Goal: Transaction & Acquisition: Purchase product/service

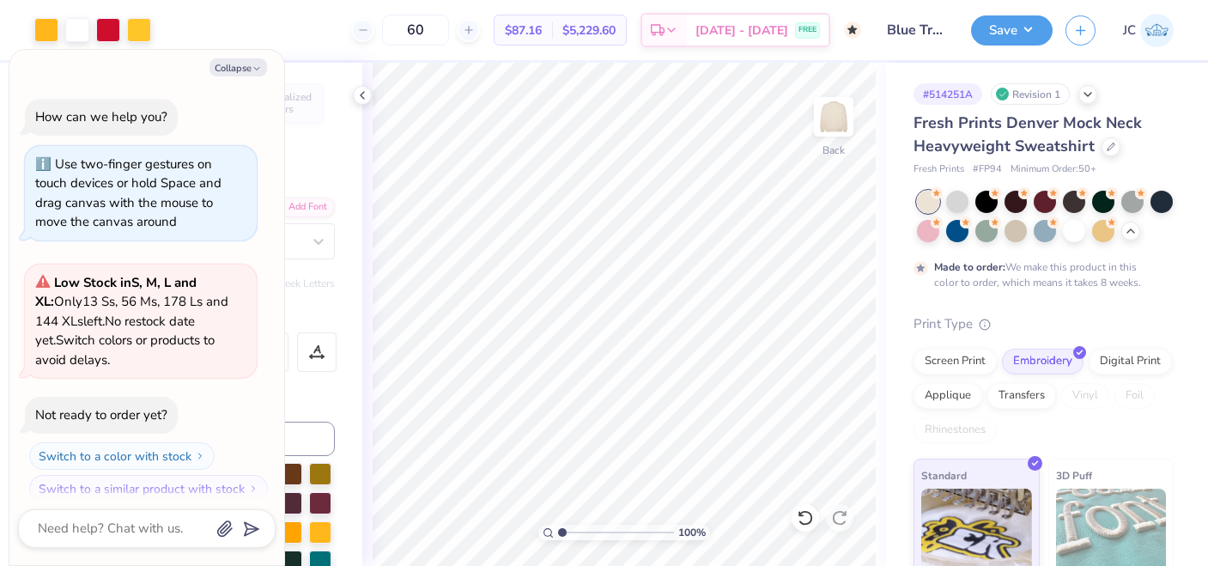
scroll to position [731, 0]
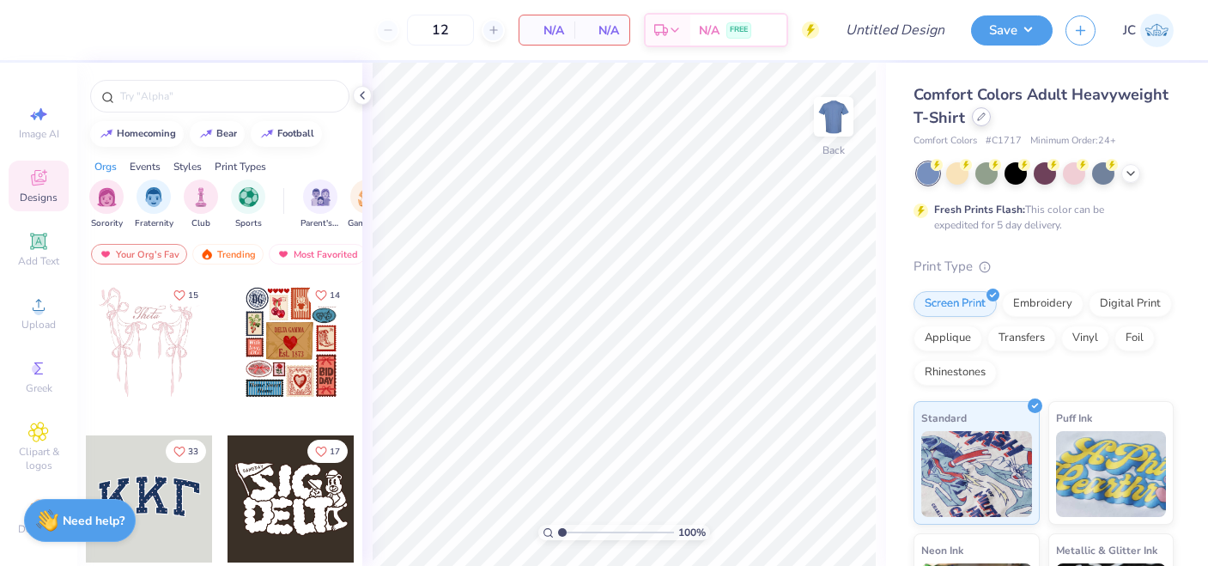
click at [981, 117] on icon at bounding box center [981, 116] width 9 height 9
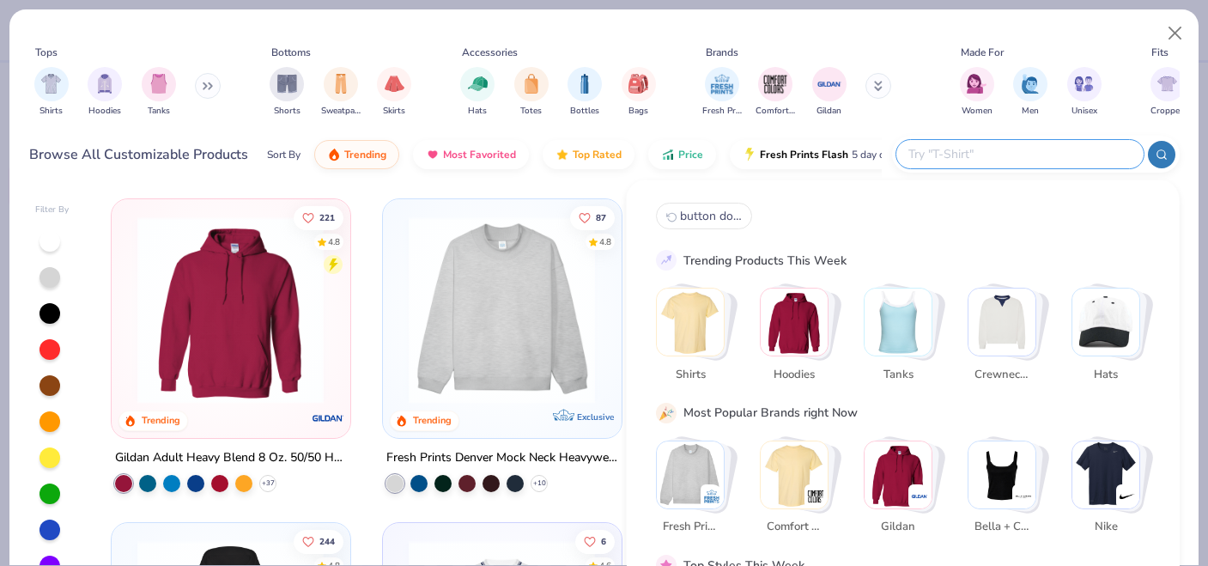
click at [1030, 156] on input "text" at bounding box center [1019, 154] width 225 height 20
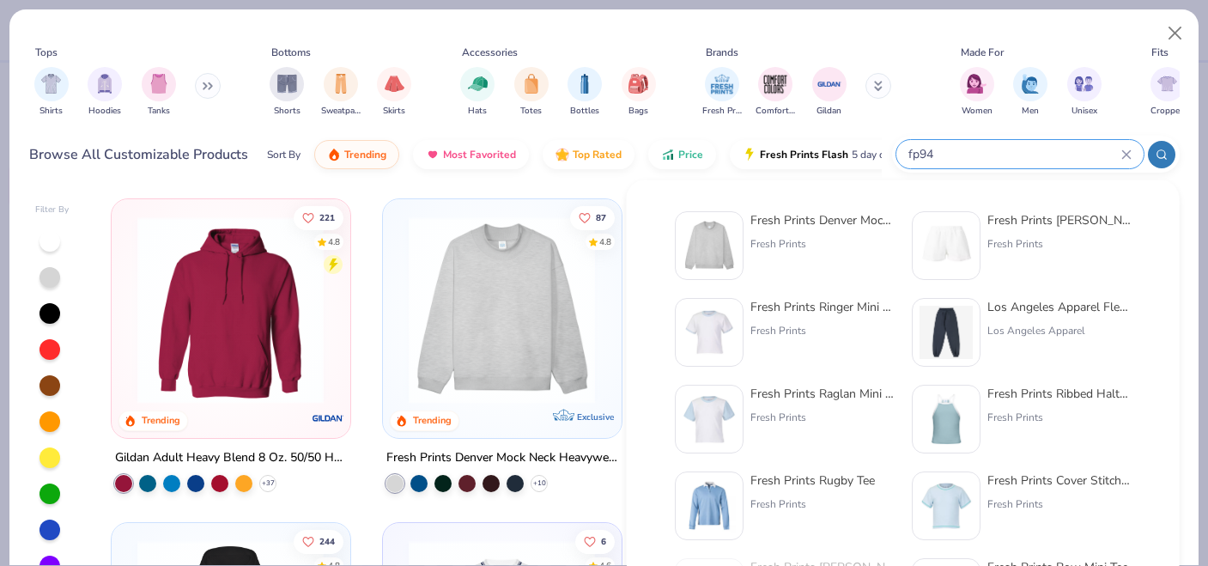
type input "fp94"
click at [781, 216] on div "Fresh Prints Denver Mock Neck Heavyweight Sweatshirt" at bounding box center [823, 220] width 144 height 18
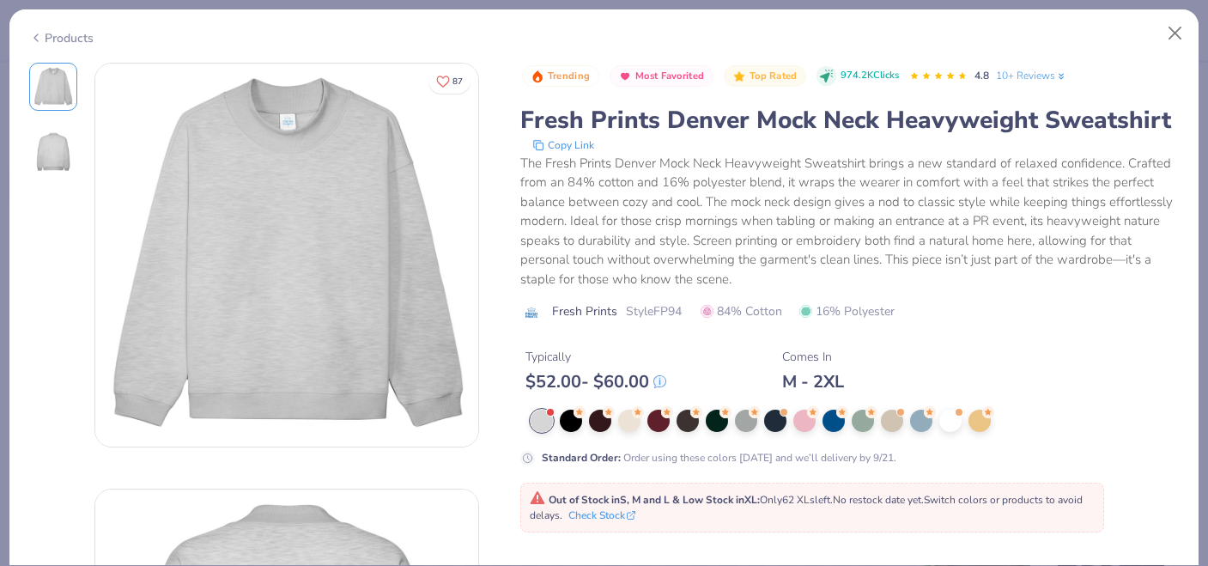
scroll to position [78, 0]
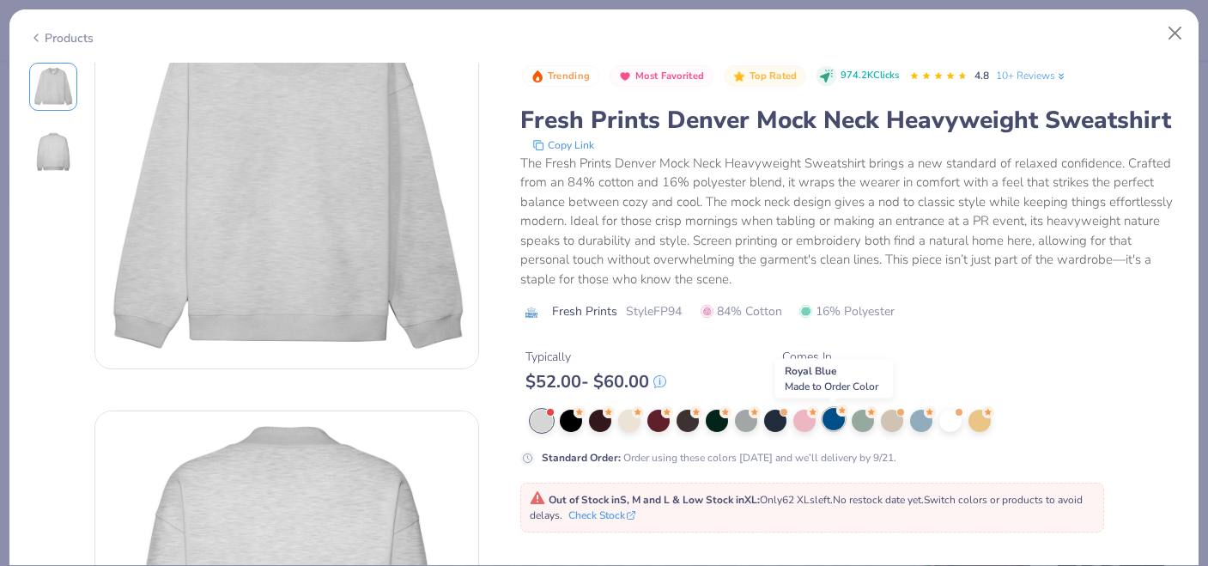
click at [843, 418] on div at bounding box center [834, 419] width 22 height 22
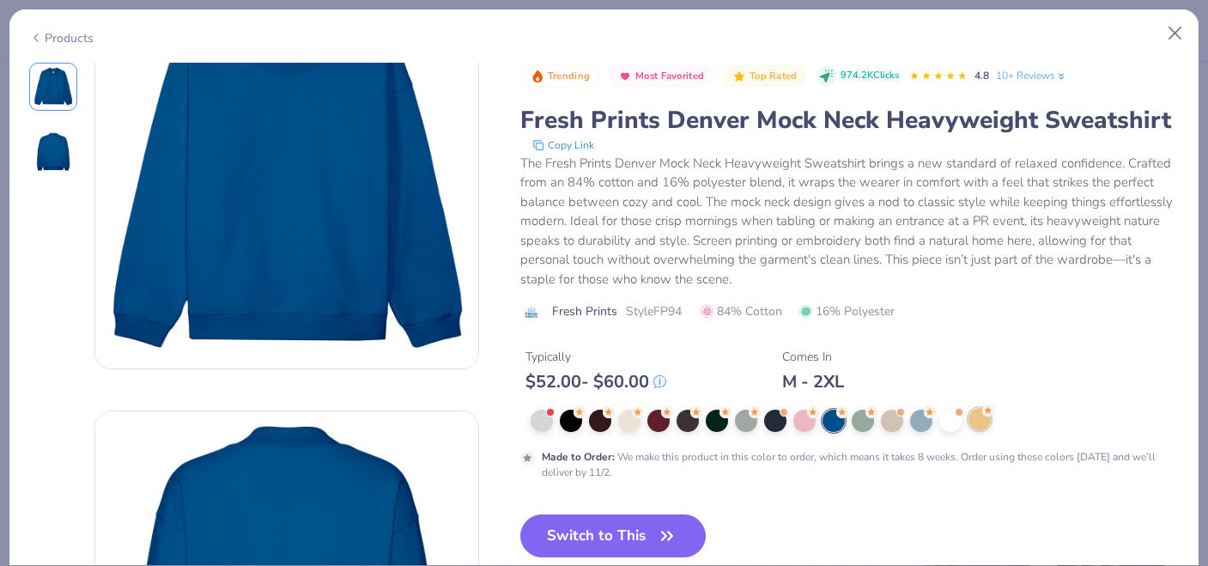
click at [980, 427] on div at bounding box center [980, 419] width 22 height 22
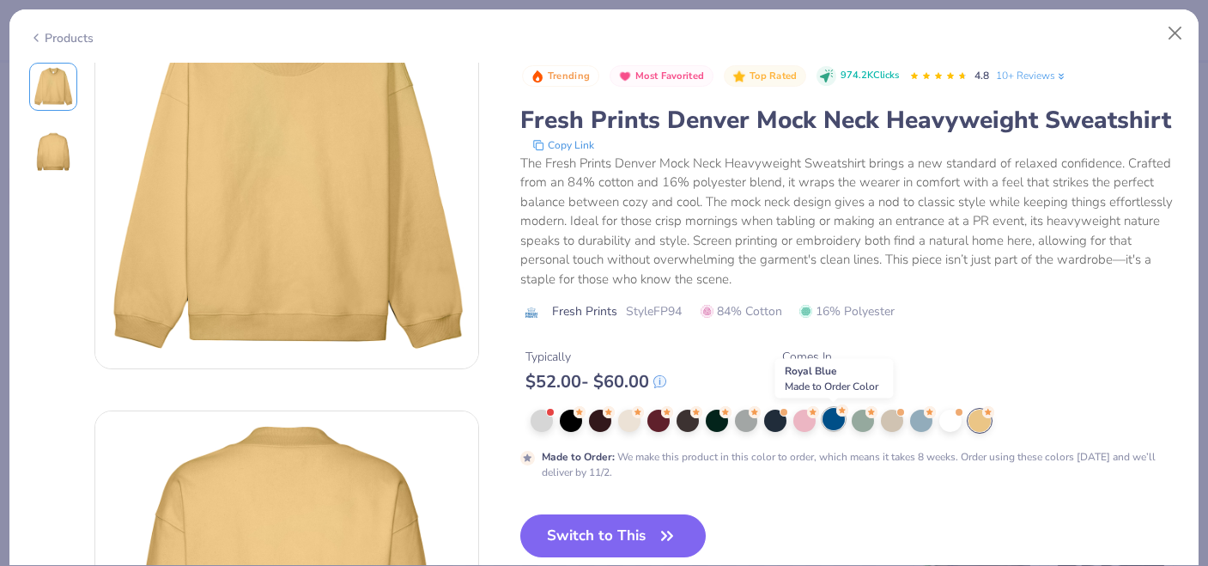
click at [838, 423] on div at bounding box center [834, 419] width 22 height 22
